Goal: Information Seeking & Learning: Learn about a topic

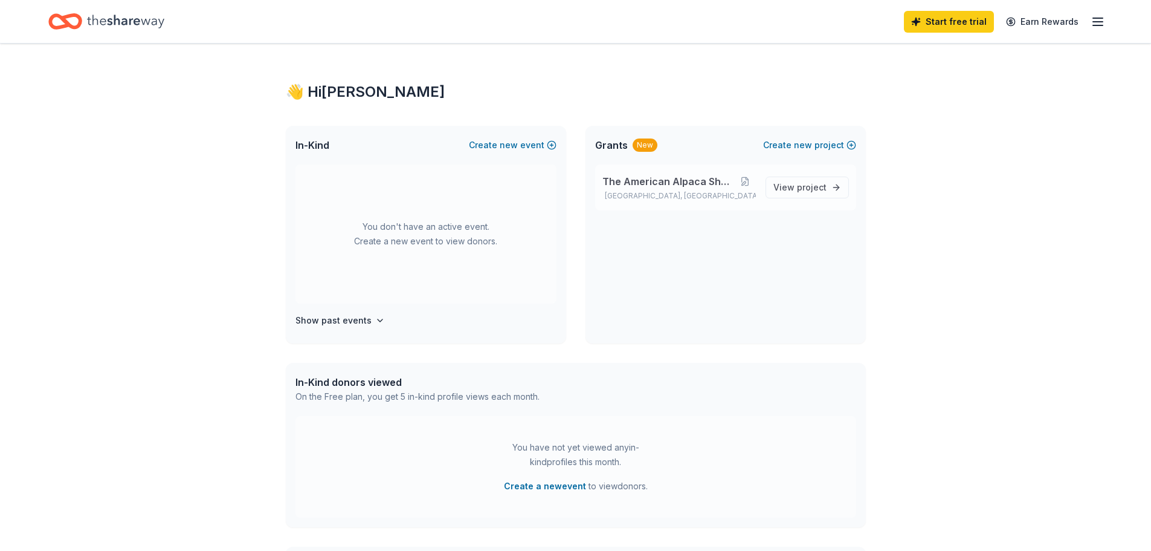
click at [635, 178] on span "The American Alpaca Showcase" at bounding box center [669, 181] width 133 height 15
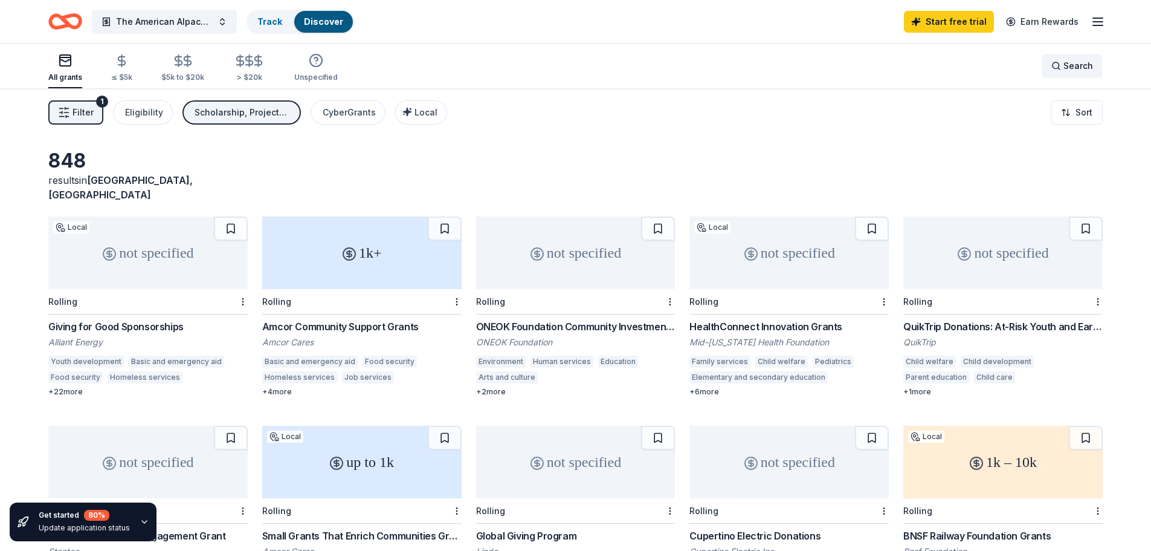
click at [1078, 62] on span "Search" at bounding box center [1079, 66] width 30 height 15
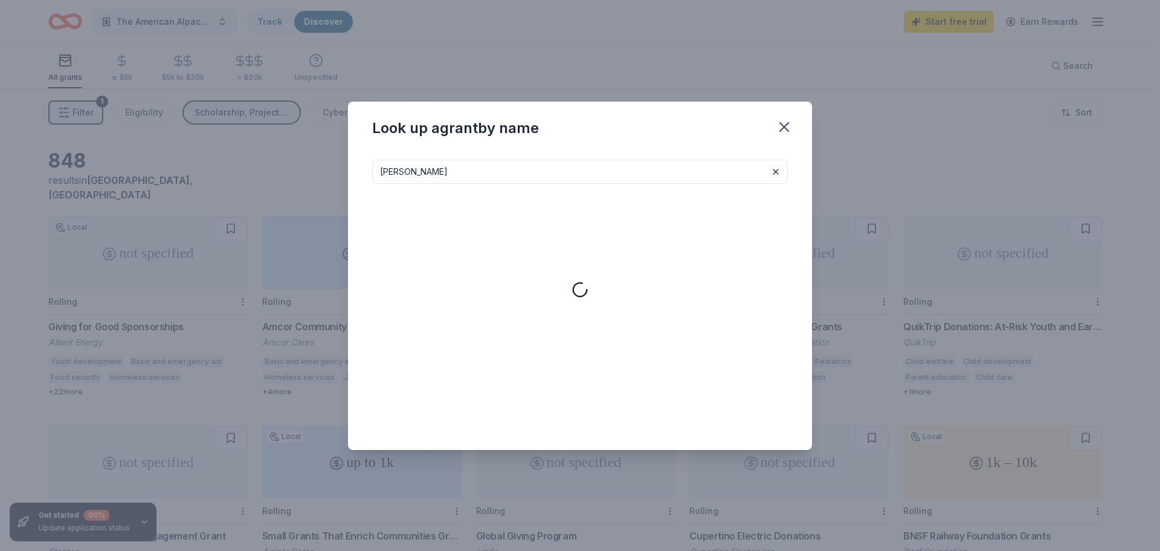
type input "[PERSON_NAME]"
click at [778, 125] on icon "button" at bounding box center [784, 126] width 17 height 17
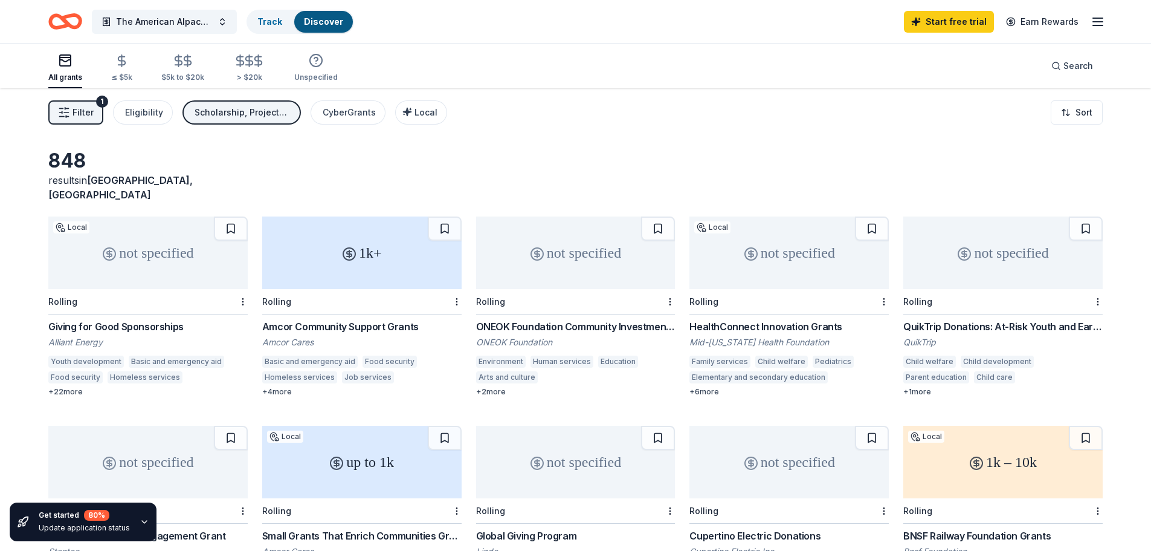
click at [88, 112] on span "Filter" at bounding box center [83, 112] width 21 height 15
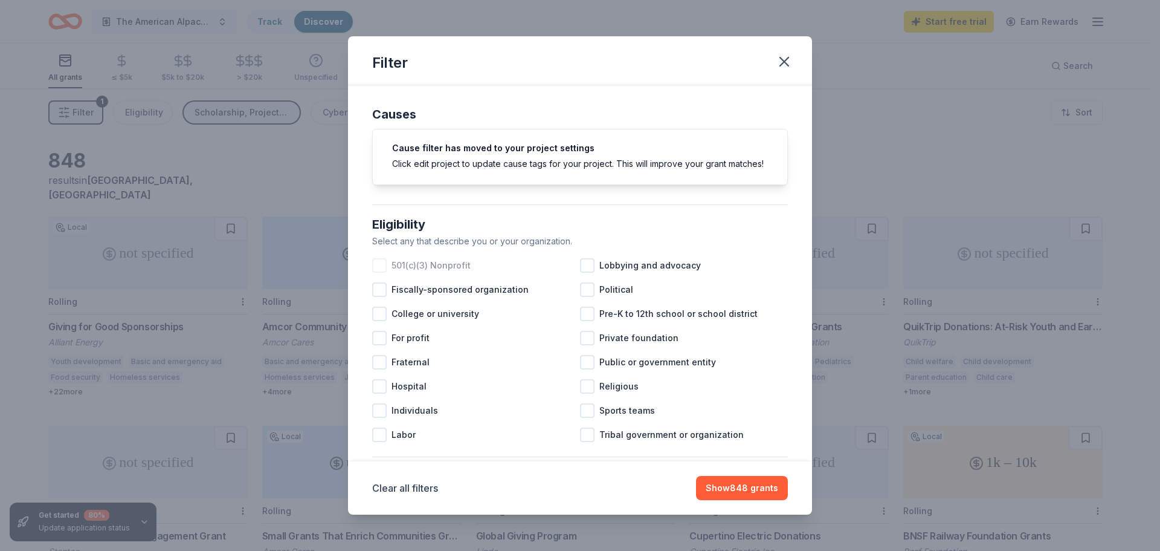
click at [380, 273] on div at bounding box center [379, 265] width 15 height 15
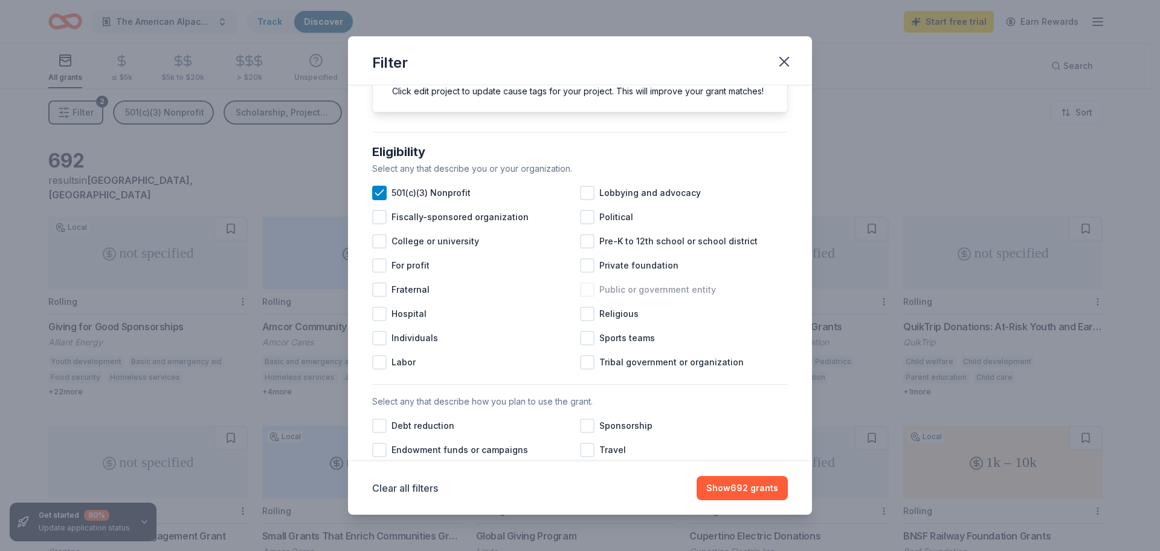
scroll to position [121, 0]
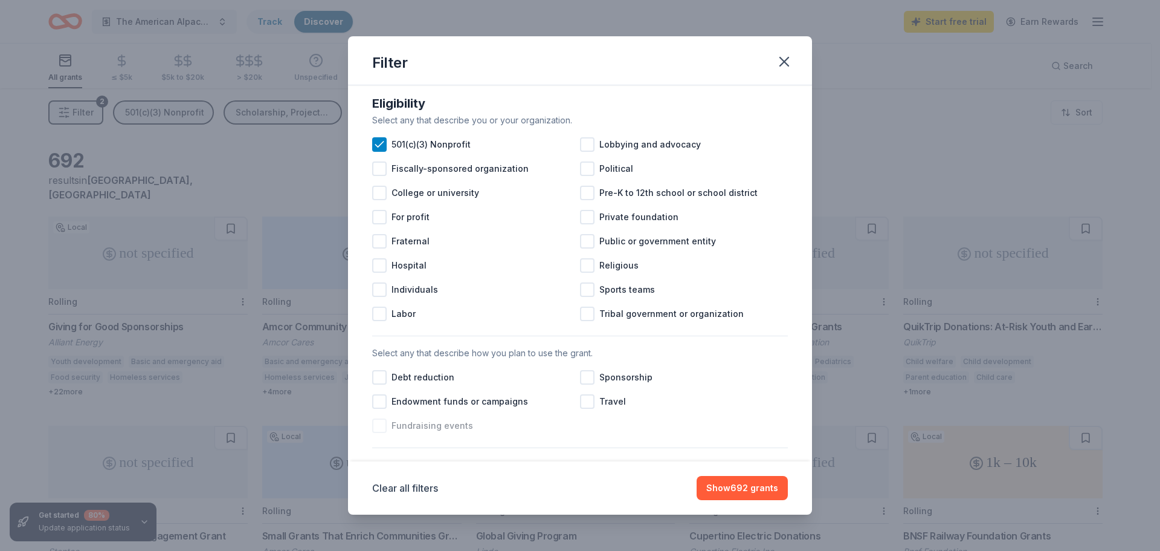
click at [377, 433] on div at bounding box center [379, 425] width 15 height 15
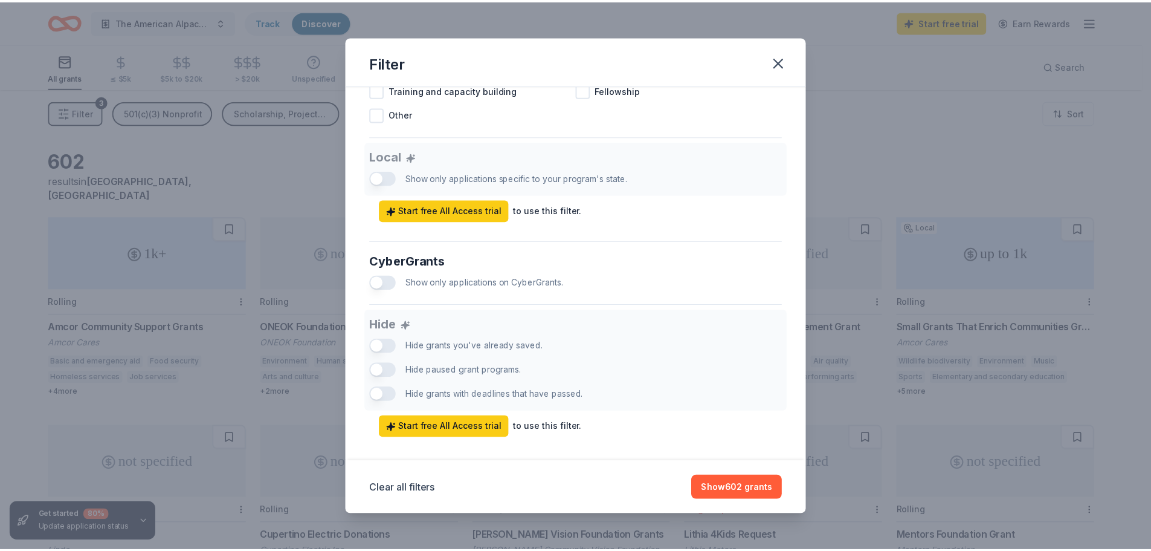
scroll to position [664, 0]
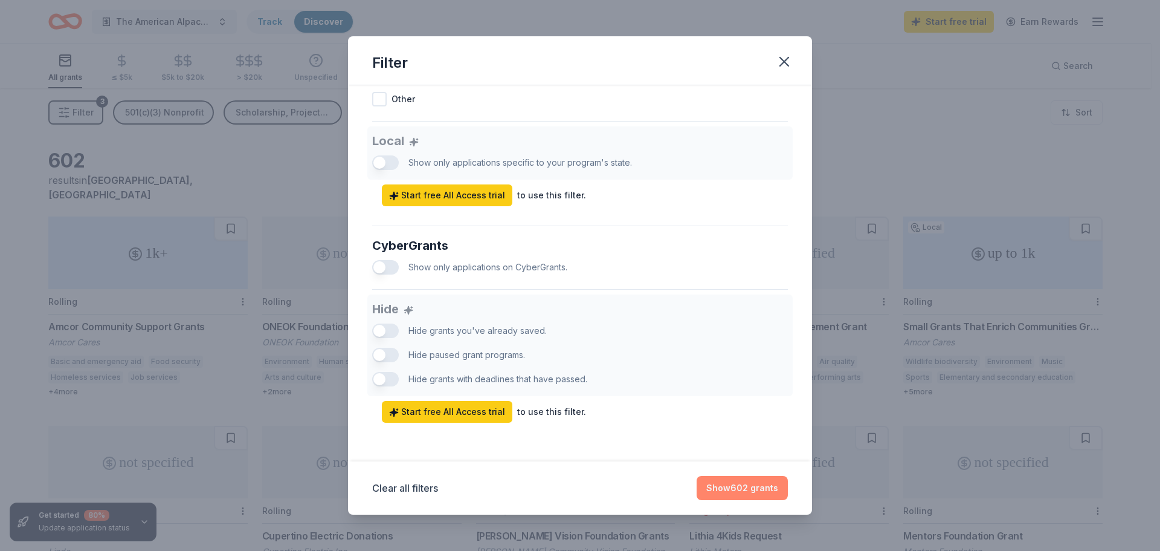
click at [754, 487] on button "Show 602 grants" at bounding box center [742, 488] width 91 height 24
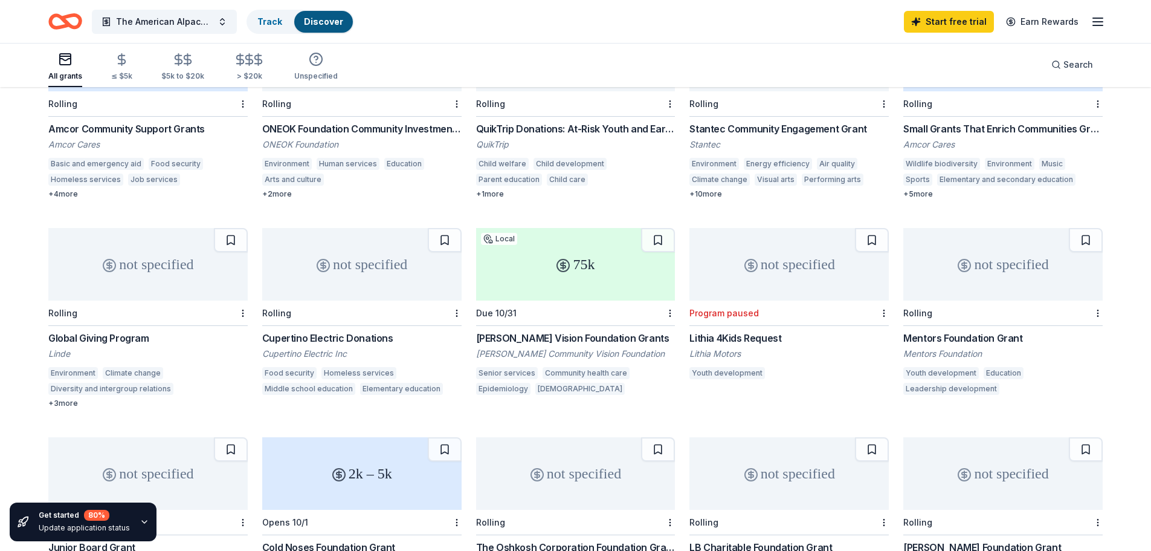
scroll to position [0, 0]
